Goal: Book appointment/travel/reservation

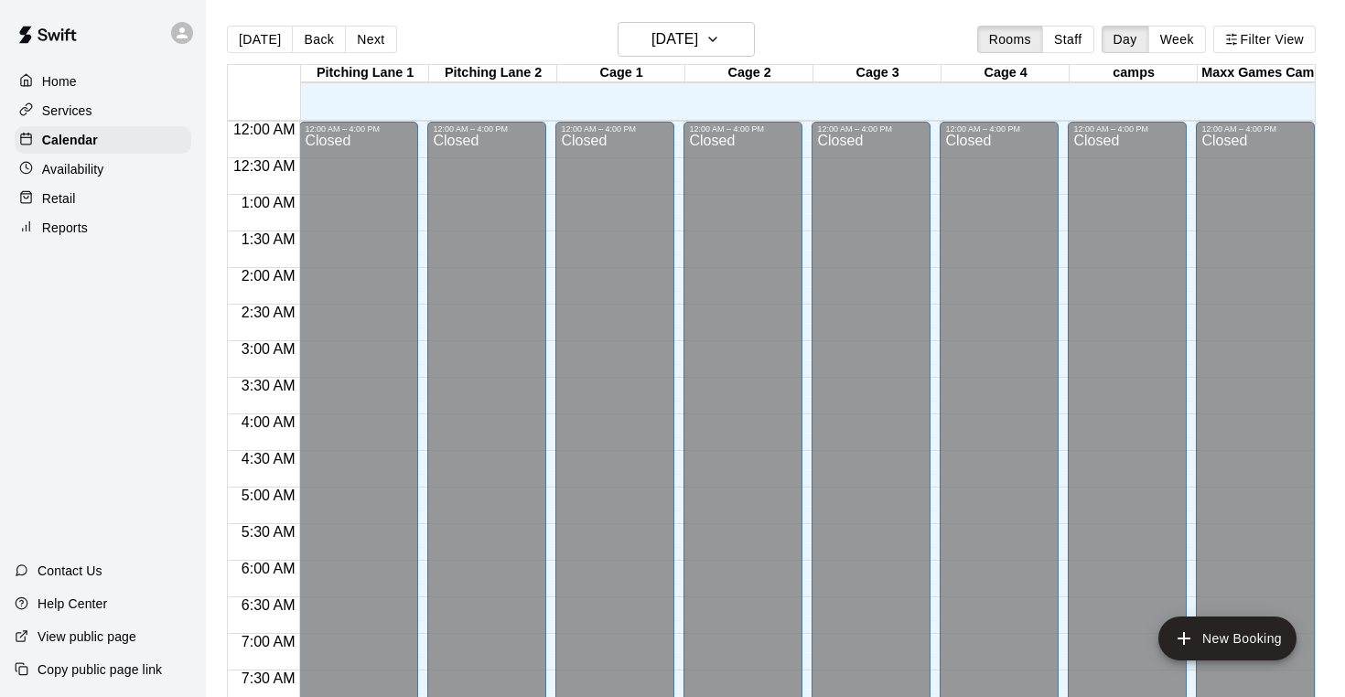
scroll to position [1106, 0]
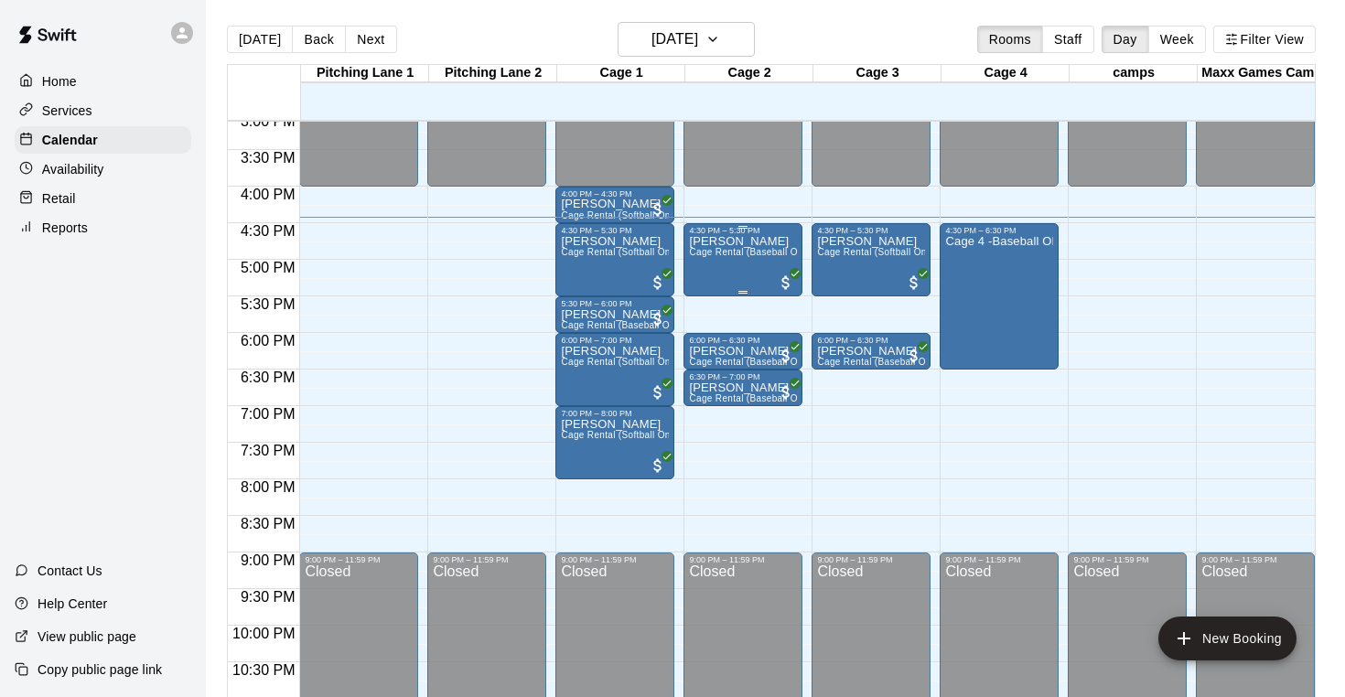
click at [730, 257] on span "Cage Rental (Baseball Only)" at bounding box center [751, 252] width 124 height 10
click at [705, 268] on icon "edit" at bounding box center [708, 267] width 16 height 16
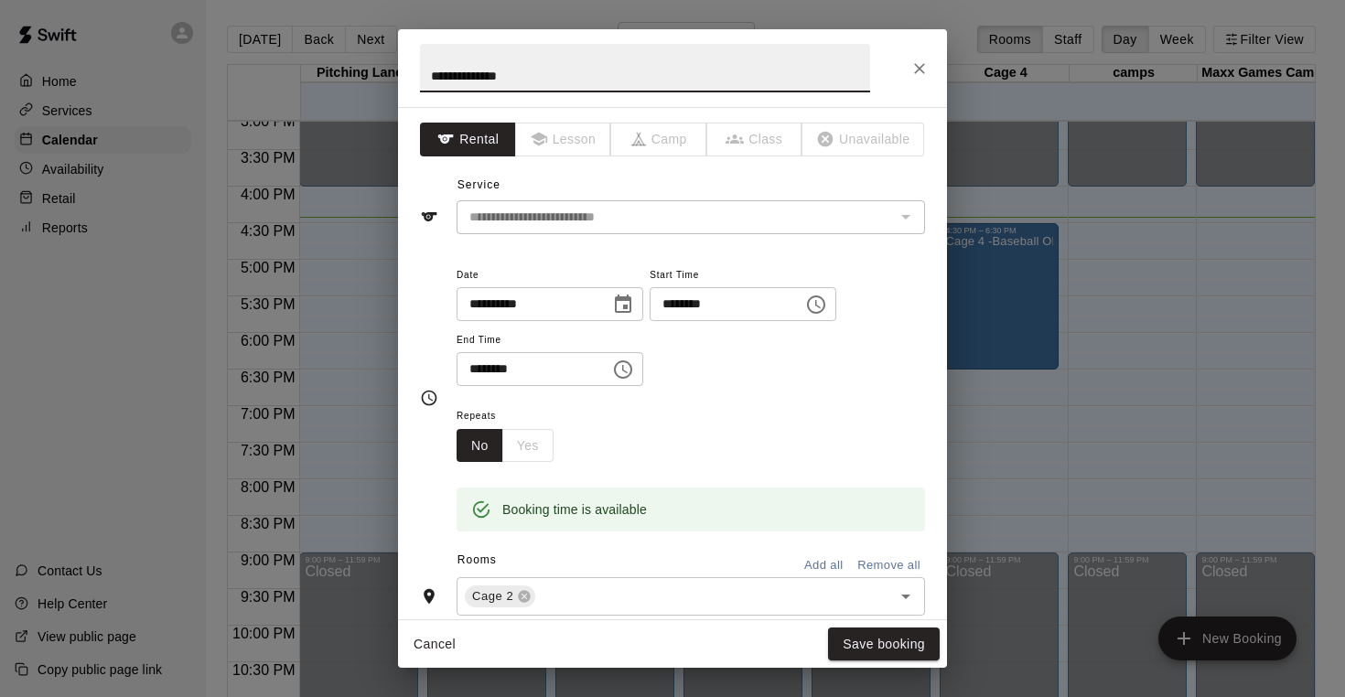
click at [915, 70] on icon "Close" at bounding box center [919, 68] width 18 height 18
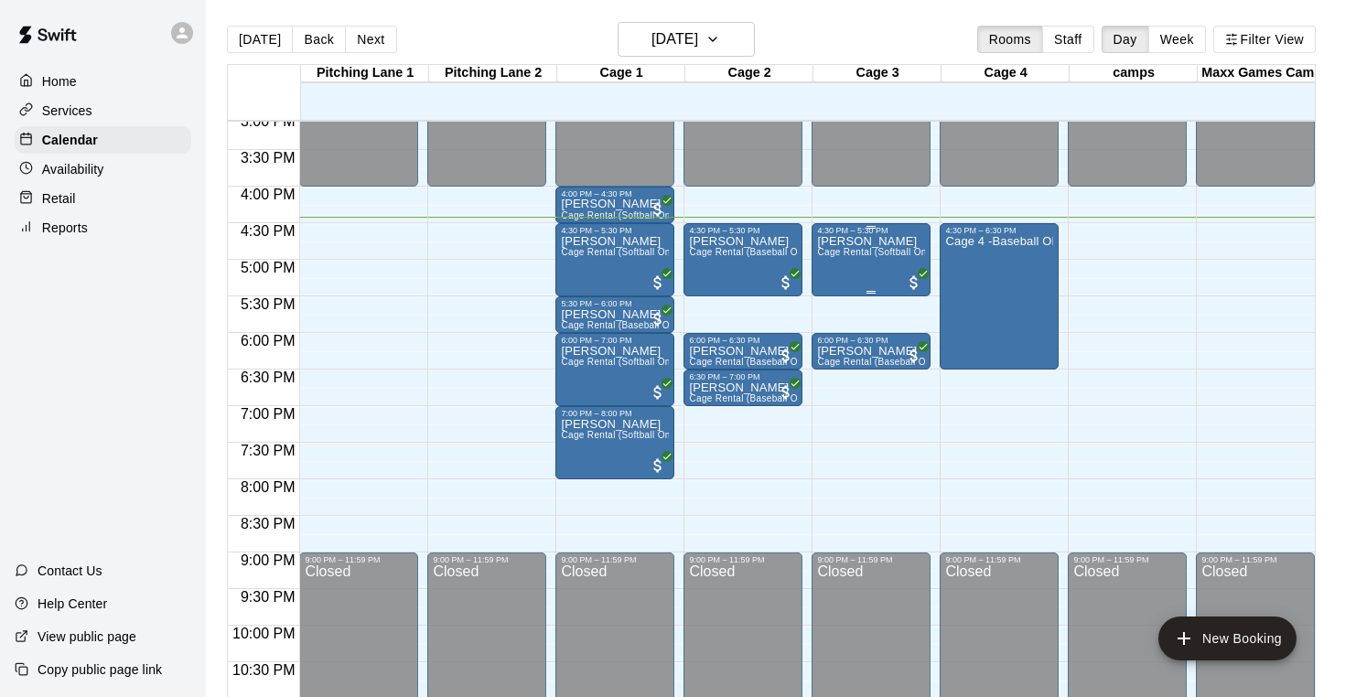
click at [875, 271] on div "[PERSON_NAME] Cage Rental (Softball Only)" at bounding box center [871, 583] width 108 height 697
click at [835, 277] on div at bounding box center [836, 299] width 37 height 124
click at [835, 270] on button "edit" at bounding box center [836, 255] width 37 height 37
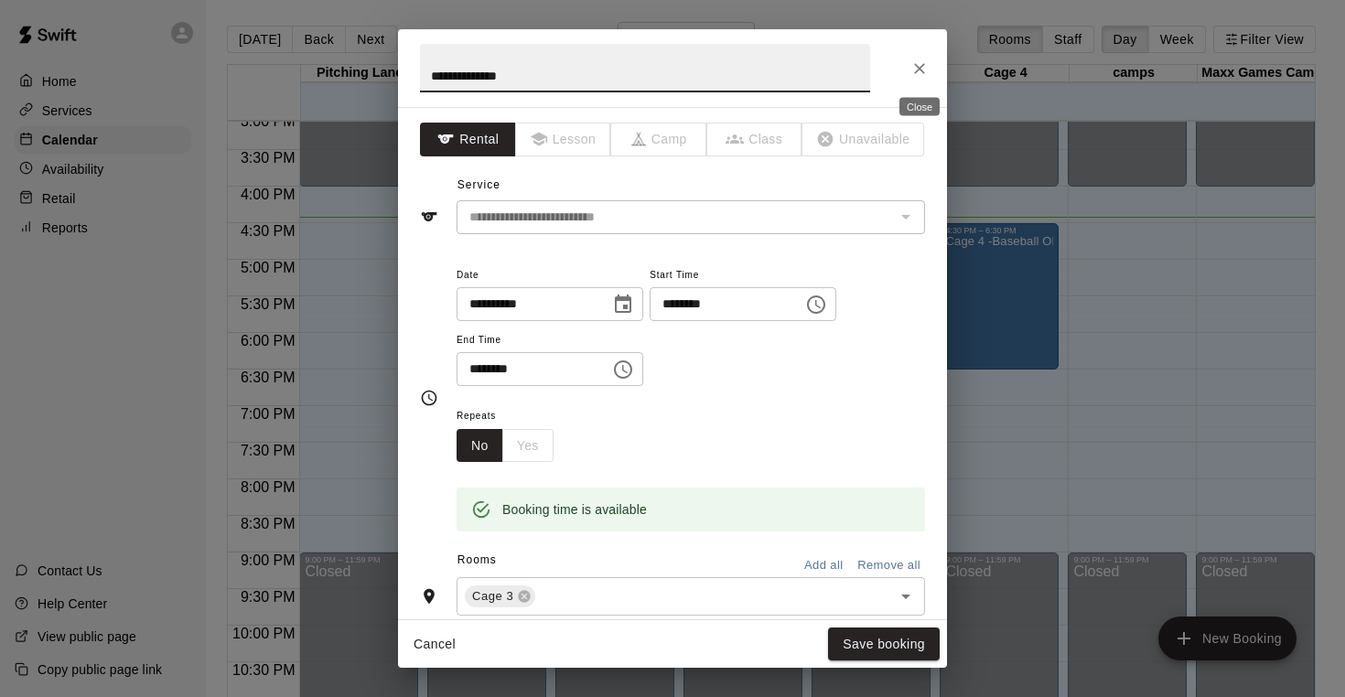
click at [924, 80] on button "Close" at bounding box center [919, 68] width 33 height 33
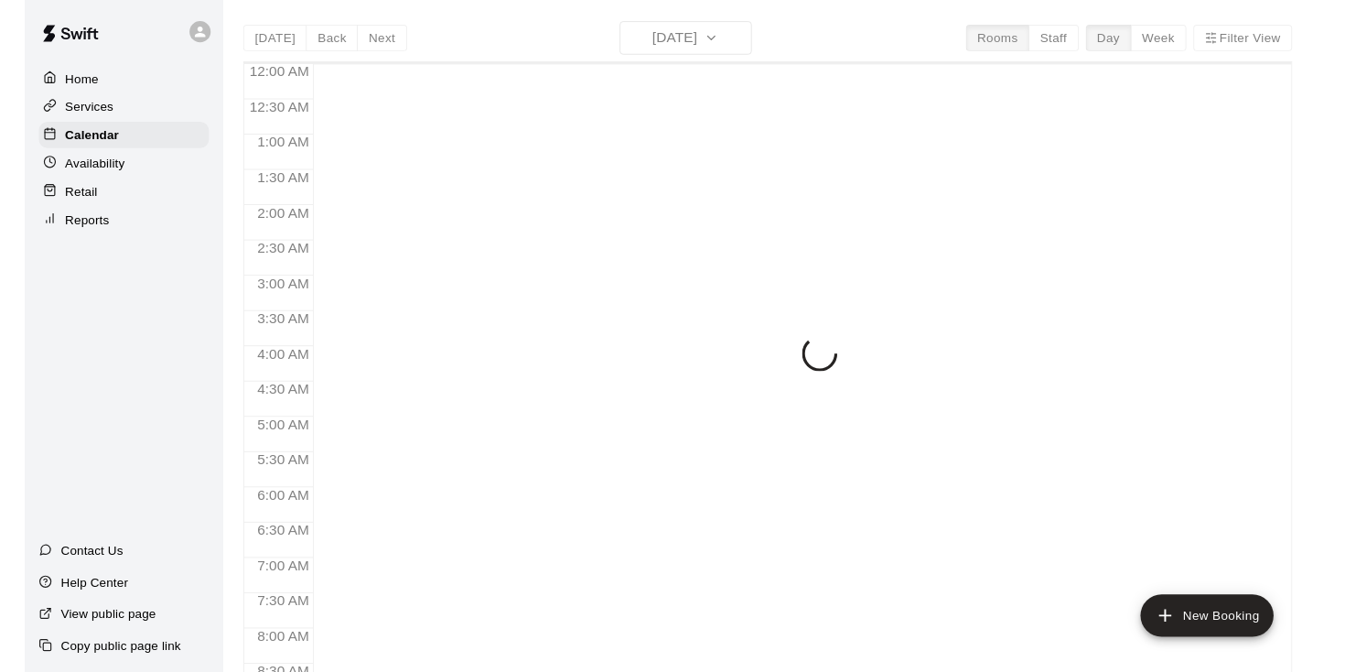
scroll to position [1106, 0]
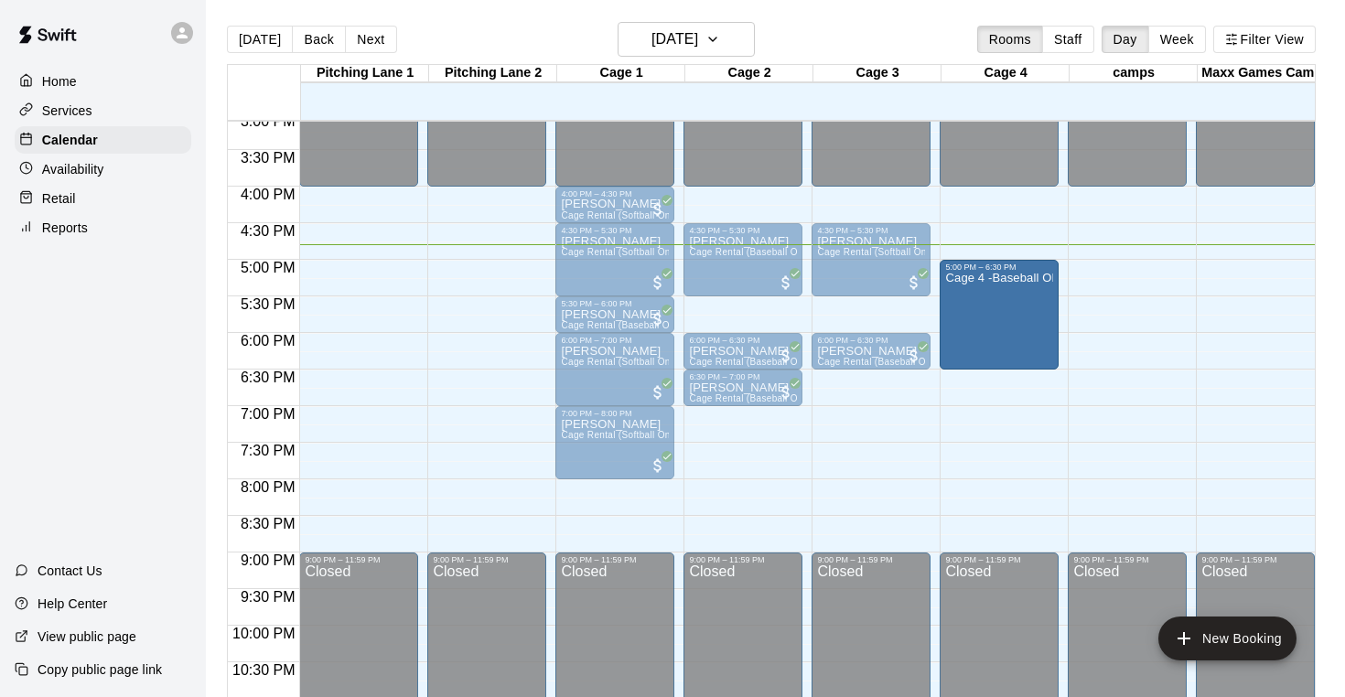
drag, startPoint x: 998, startPoint y: 228, endPoint x: 998, endPoint y: 272, distance: 43.9
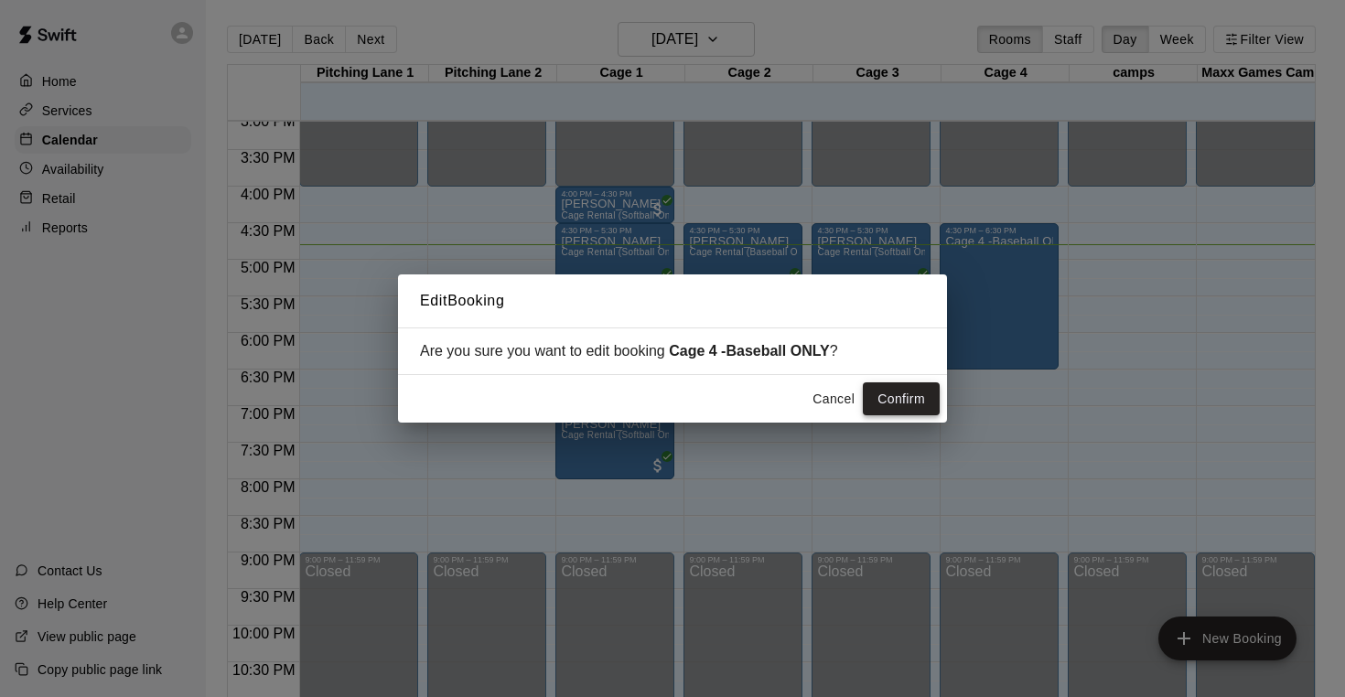
click at [905, 396] on button "Confirm" at bounding box center [901, 399] width 77 height 34
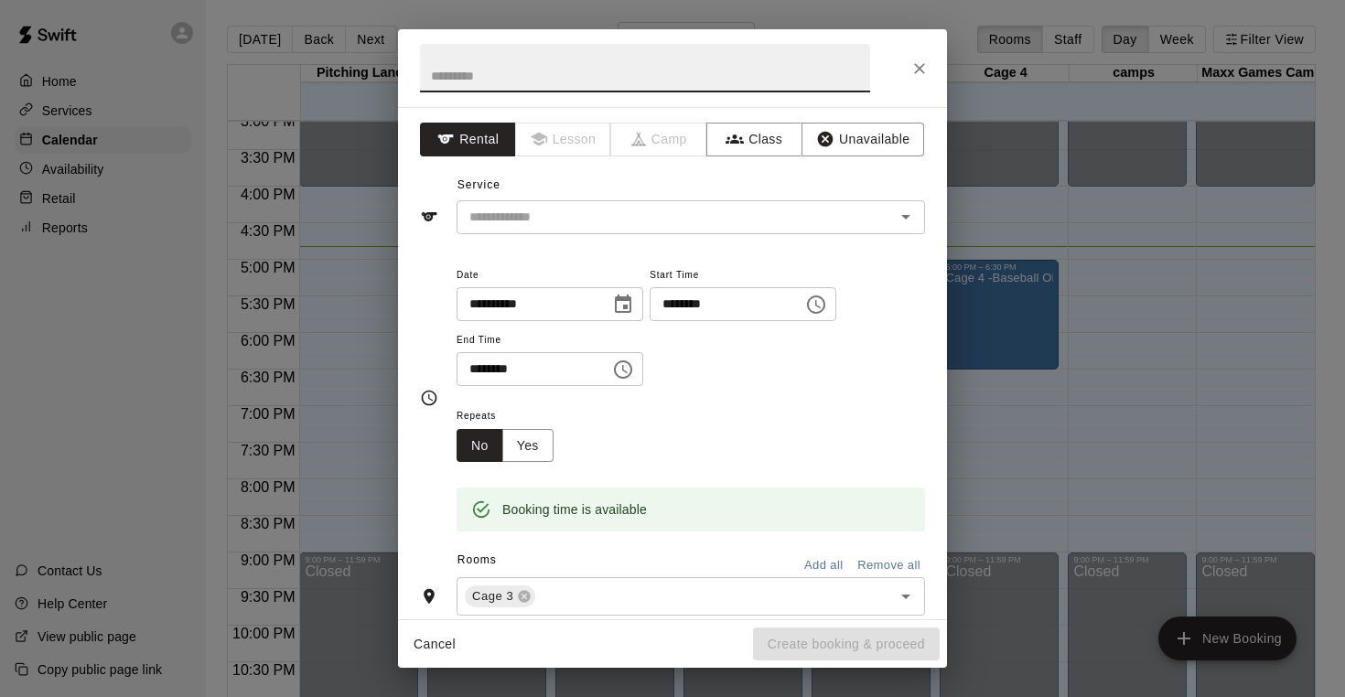
click at [910, 59] on icon "Close" at bounding box center [919, 68] width 18 height 18
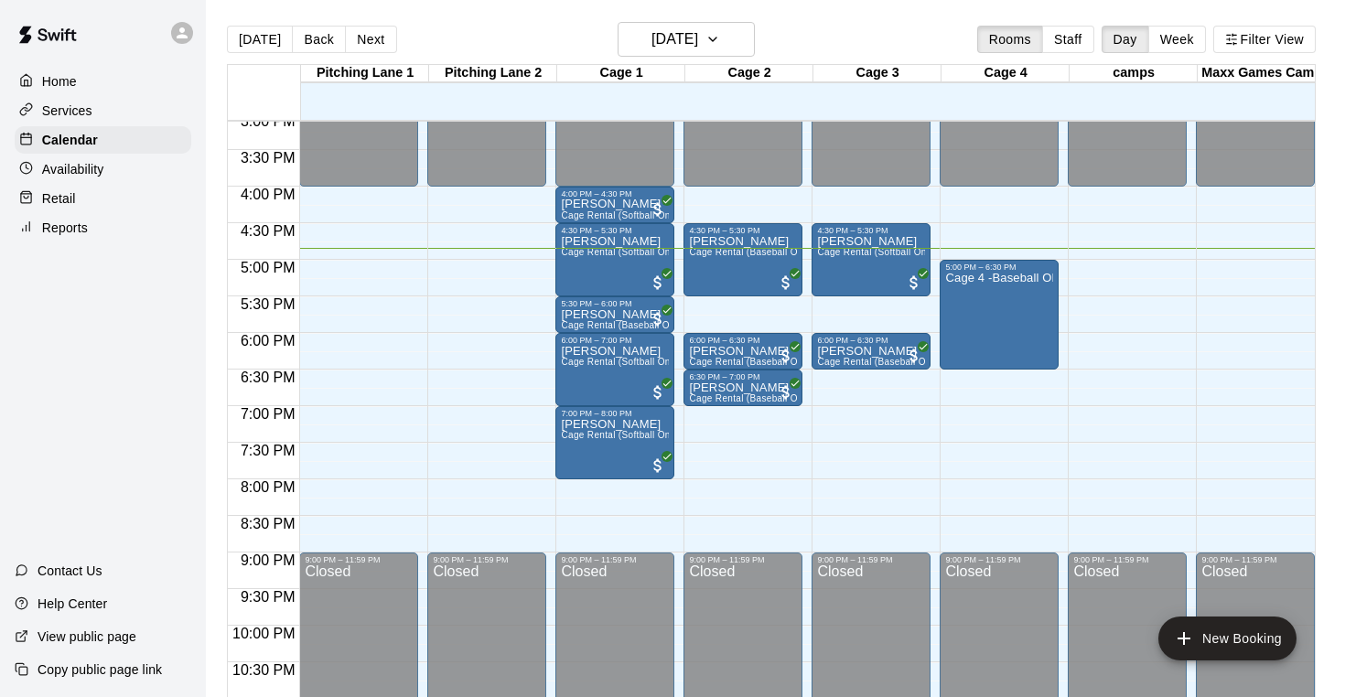
click at [910, 59] on div "Today Back Next Thursday Sep 11 Rooms Staff Day Week Filter View" at bounding box center [771, 43] width 1089 height 42
